Goal: Check status

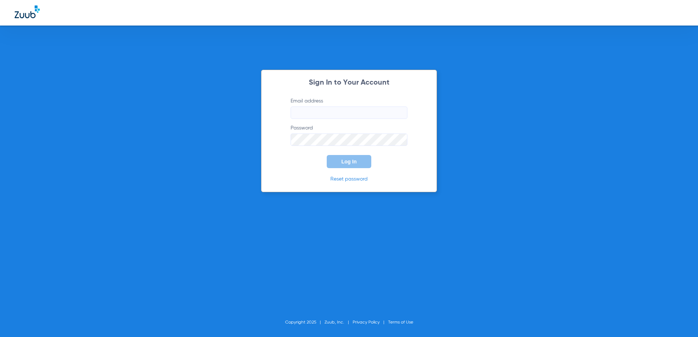
type input "[EMAIL_ADDRESS][DOMAIN_NAME]"
click at [353, 162] on span "Log In" at bounding box center [348, 162] width 15 height 6
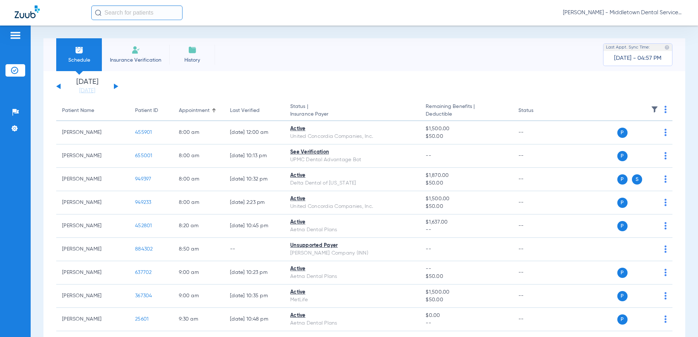
click at [116, 86] on button at bounding box center [116, 86] width 4 height 5
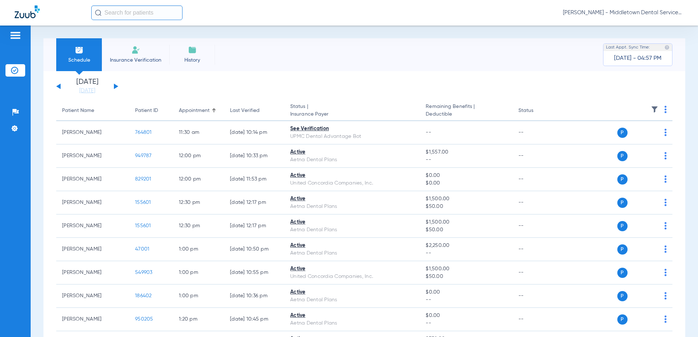
click at [118, 87] on button at bounding box center [116, 86] width 4 height 5
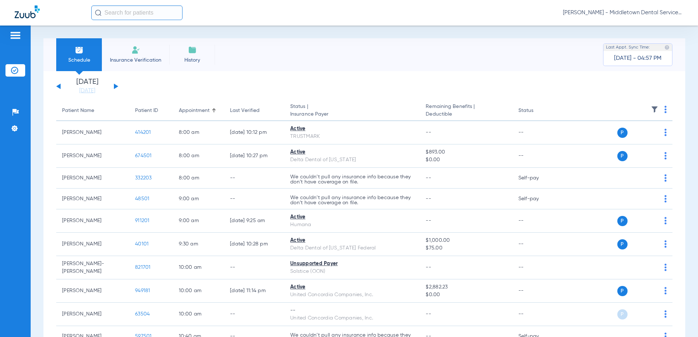
click at [117, 87] on button at bounding box center [116, 86] width 4 height 5
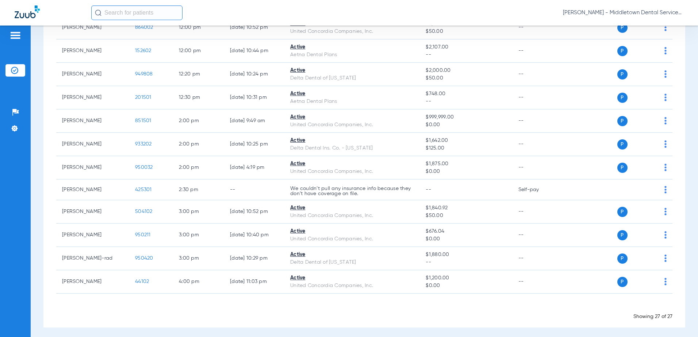
scroll to position [477, 0]
